Goal: Task Accomplishment & Management: Use online tool/utility

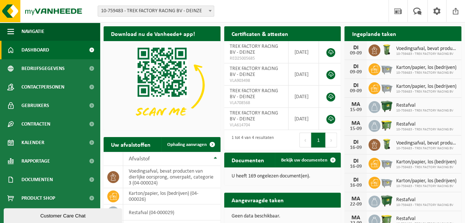
click at [442, 41] on link "Bekijk uw kalender" at bounding box center [432, 48] width 57 height 15
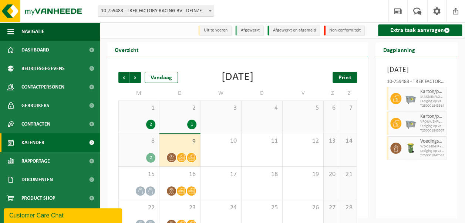
click at [341, 78] on span "Print" at bounding box center [345, 78] width 13 height 6
click at [137, 76] on span "Volgende" at bounding box center [135, 77] width 11 height 11
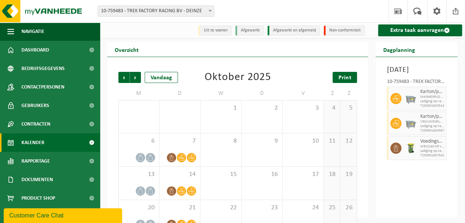
click at [348, 76] on span "Print" at bounding box center [345, 78] width 13 height 6
